Goal: Task Accomplishment & Management: Manage account settings

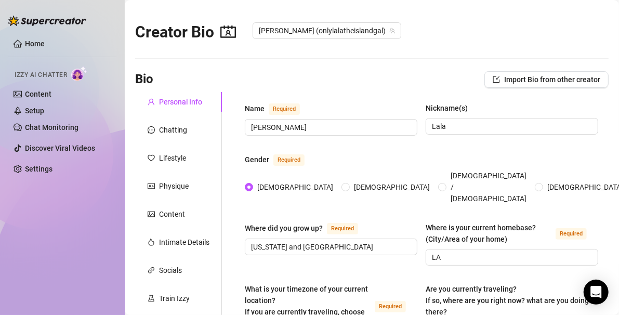
type input "[DATE]"
radio input "true"
type input "[DATE]"
